Goal: Information Seeking & Learning: Learn about a topic

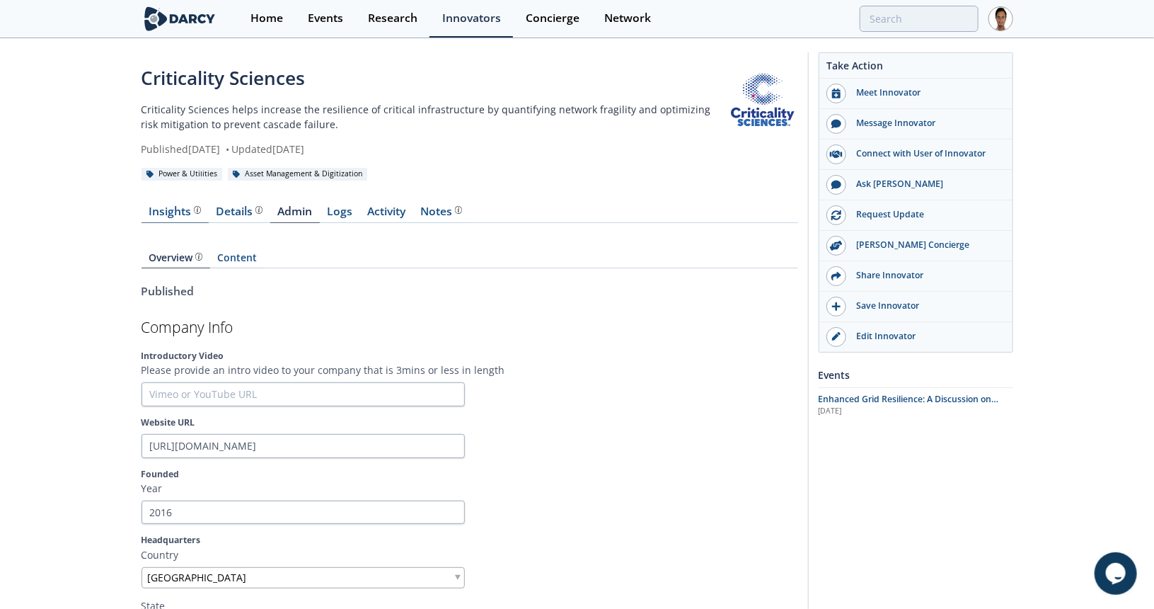
click at [176, 217] on div "Insights" at bounding box center [175, 211] width 52 height 11
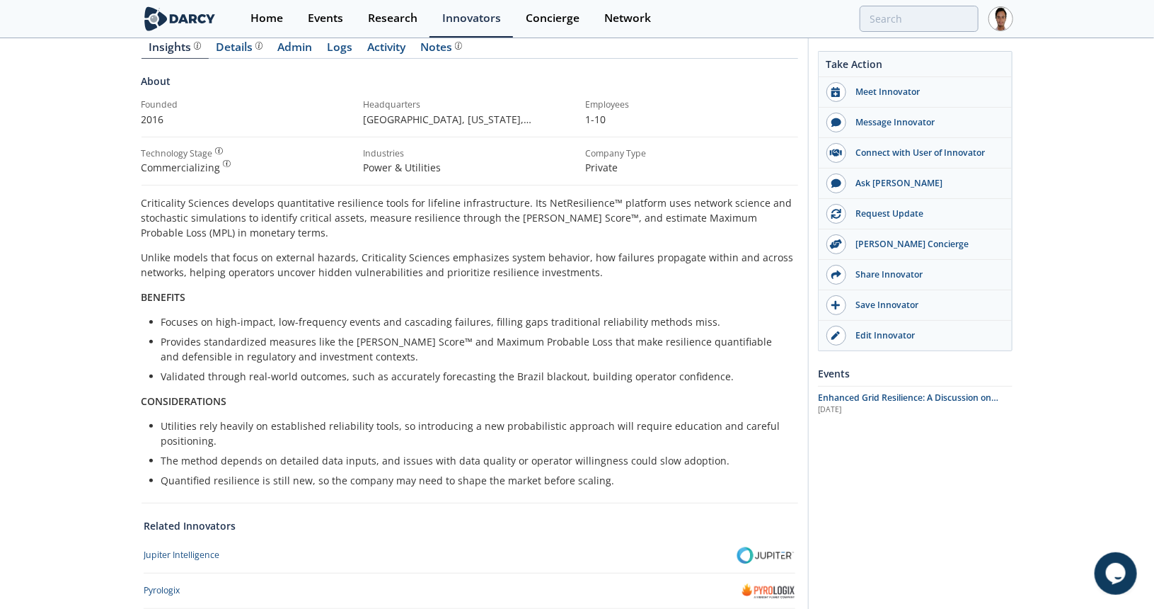
scroll to position [71, 0]
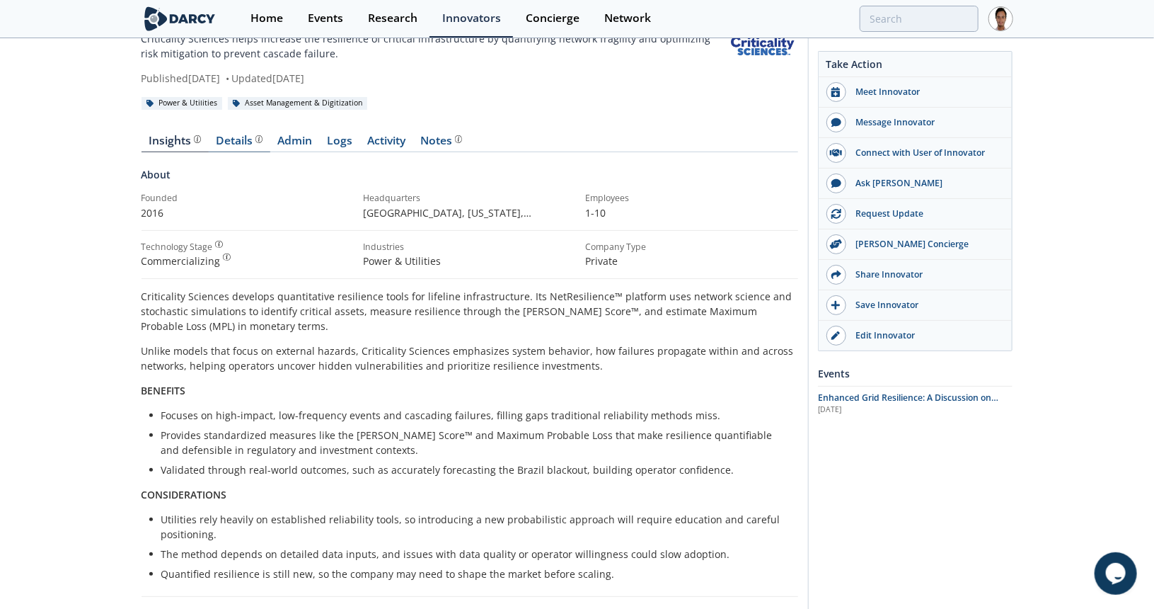
click at [236, 137] on div "Details" at bounding box center [239, 140] width 47 height 11
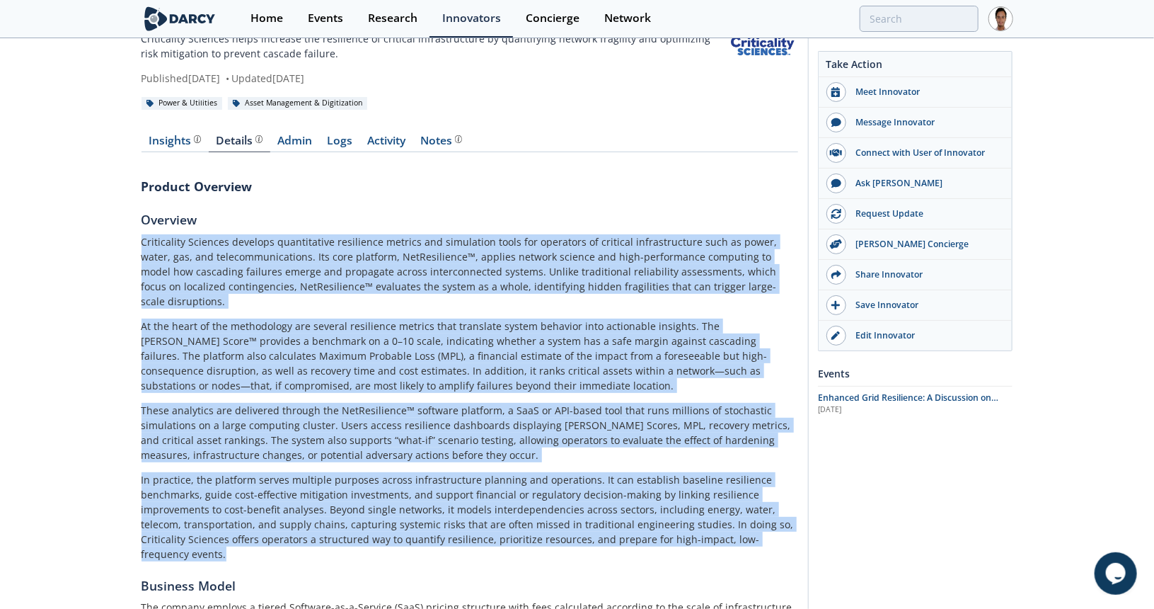
drag, startPoint x: 143, startPoint y: 241, endPoint x: 779, endPoint y: 527, distance: 697.7
click at [779, 527] on div "Criticality Sciences develops quantitative resilience metrics and simulation to…" at bounding box center [470, 397] width 657 height 327
copy div "Loremipsumd Sitametc adipisci elitseddoeiu temporinci utlabor etd magnaaliqu en…"
click at [340, 386] on div "Criticality Sciences develops quantitative resilience metrics and simulation to…" at bounding box center [470, 397] width 657 height 327
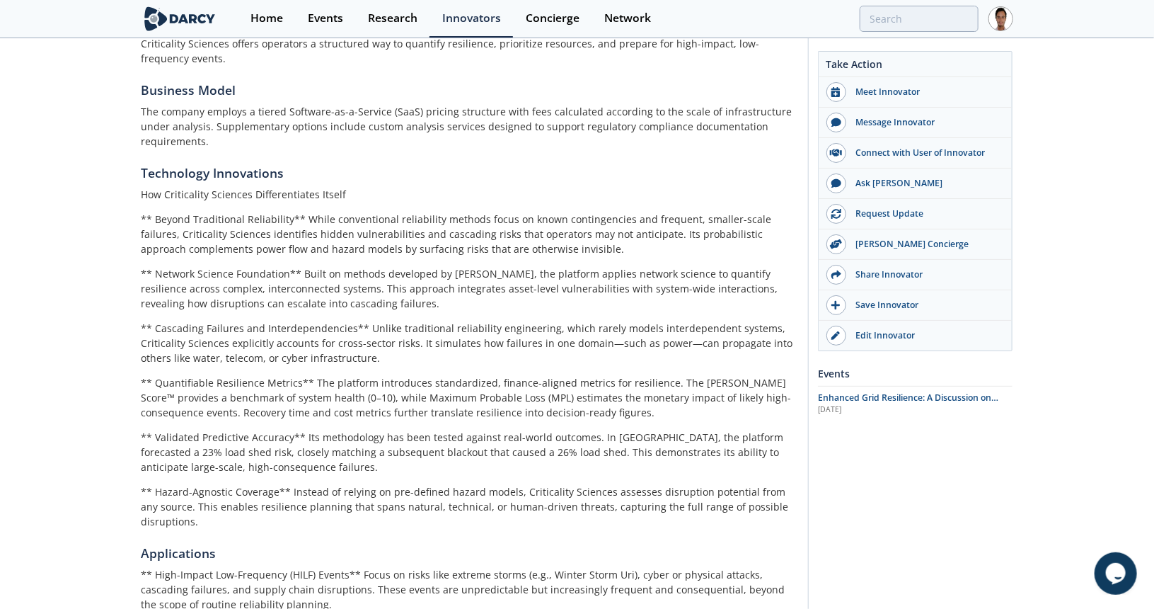
scroll to position [637, 0]
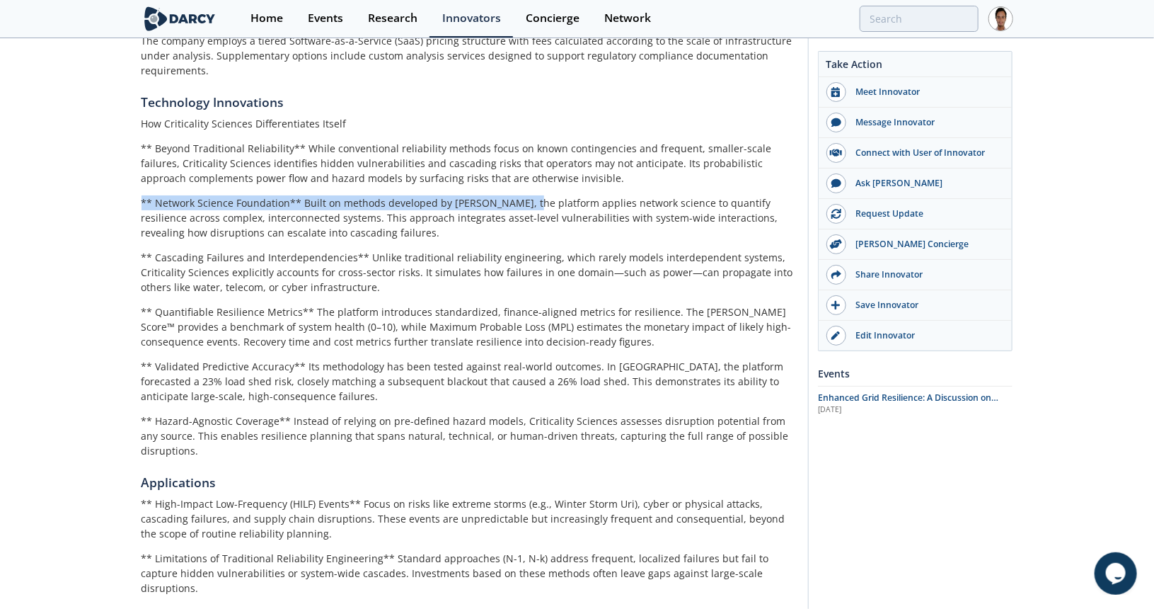
drag, startPoint x: 140, startPoint y: 173, endPoint x: 521, endPoint y: 179, distance: 380.7
click at [521, 179] on div "Criticality Sciences Criticality Sciences helps increase the resilience of crit…" at bounding box center [577, 113] width 1154 height 1420
copy p "** Network Science Foundation** Built on methods developed by [PERSON_NAME]"
click at [519, 250] on p "** Cascading Failures and Interdependencies** Unlike traditional reliability en…" at bounding box center [470, 272] width 657 height 45
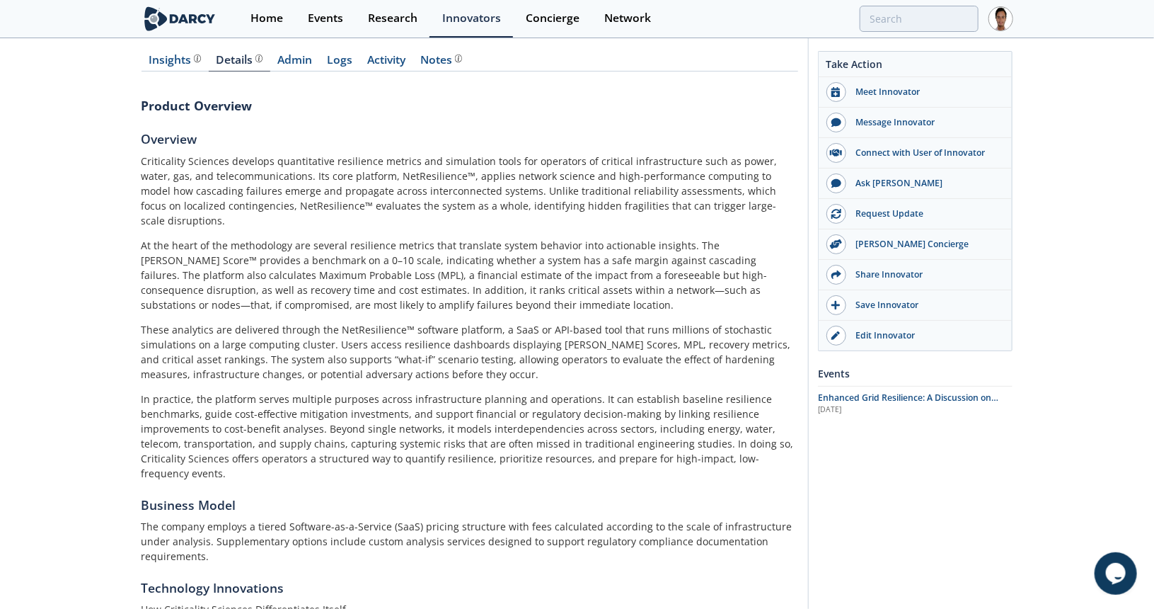
scroll to position [71, 0]
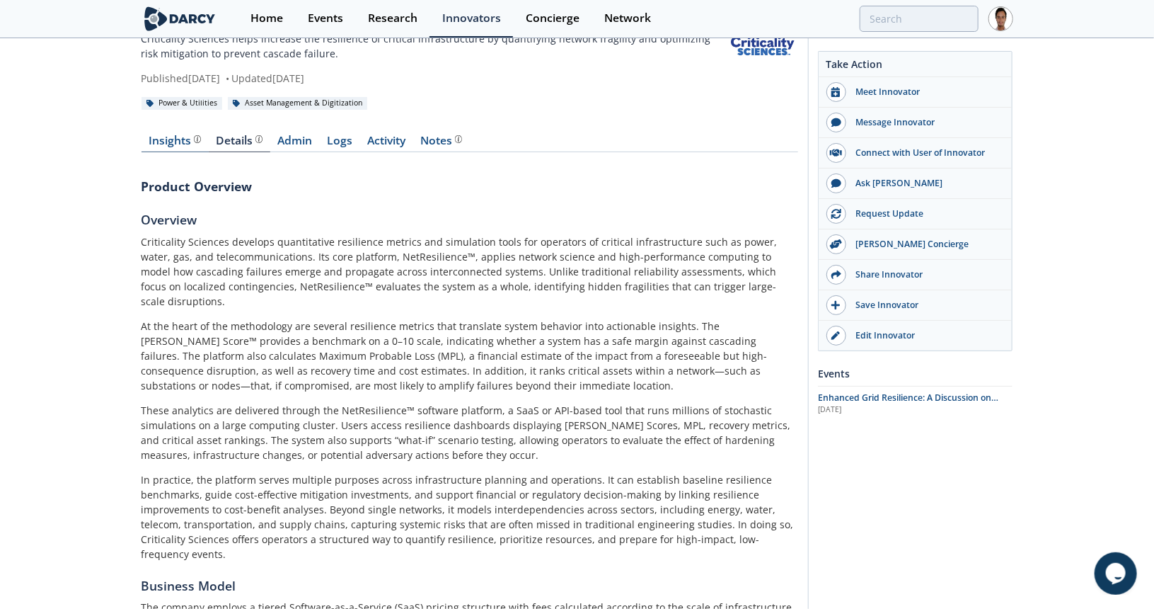
click at [180, 142] on div "Insights" at bounding box center [175, 140] width 52 height 11
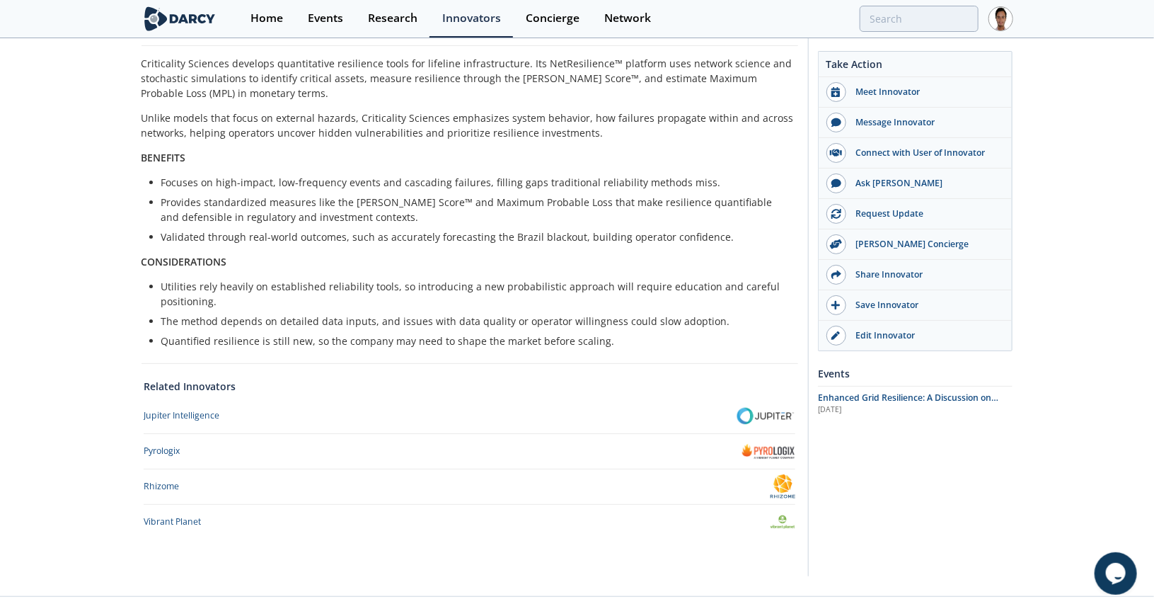
scroll to position [321, 0]
